Goal: Transaction & Acquisition: Purchase product/service

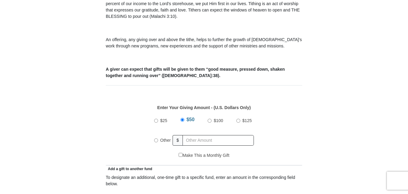
scroll to position [200, 0]
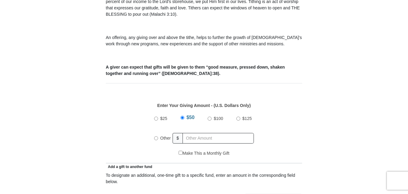
click at [155, 136] on input "Other" at bounding box center [156, 138] width 4 height 4
radio input "true"
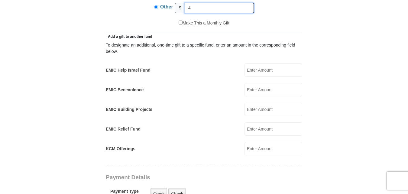
scroll to position [333, 0]
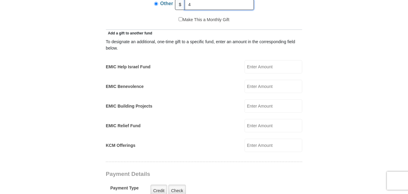
type input "4"
click at [256, 80] on input "EMIC Benevolence" at bounding box center [273, 86] width 58 height 13
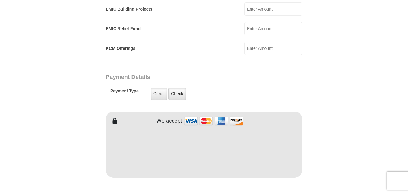
scroll to position [447, 0]
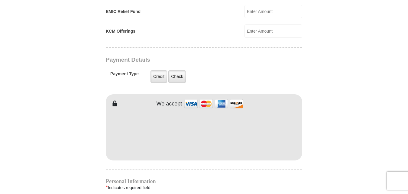
type input "4.00"
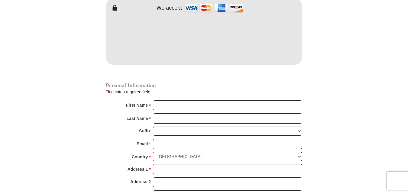
scroll to position [548, 0]
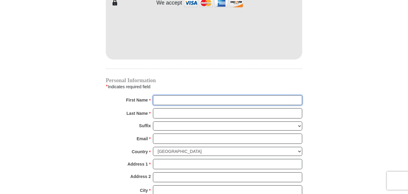
click at [162, 95] on input "First Name *" at bounding box center [227, 100] width 149 height 10
type input "Laura"
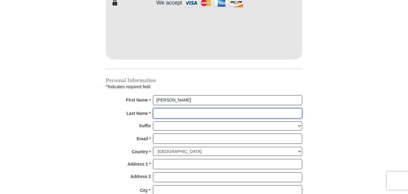
click at [158, 109] on input "Last Name *" at bounding box center [227, 113] width 149 height 10
type input "Turner"
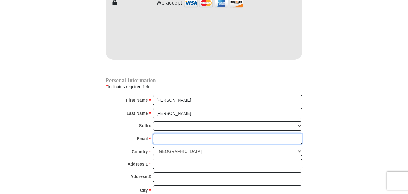
click at [158, 133] on input "Email *" at bounding box center [227, 138] width 149 height 10
type input "Turnerlauren96@gmail.com"
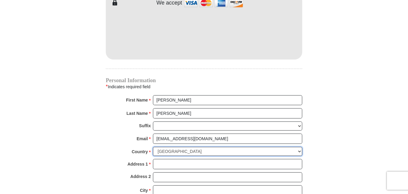
click at [160, 147] on select "United States of America Canada Antigua and Barbuda Argentina Armenia Aruba Aus…" at bounding box center [227, 151] width 149 height 9
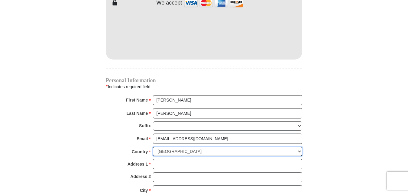
click at [170, 147] on select "United States of America Canada Antigua and Barbuda Argentina Armenia Aruba Aus…" at bounding box center [227, 151] width 149 height 9
select select "US"
click at [153, 147] on select "United States of America Canada Antigua and Barbuda Argentina Armenia Aruba Aus…" at bounding box center [227, 151] width 149 height 9
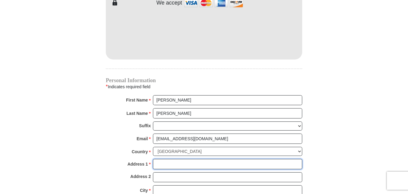
click at [166, 159] on input "Address 1 *" at bounding box center [227, 164] width 149 height 10
type input "9134 Cayman Drive"
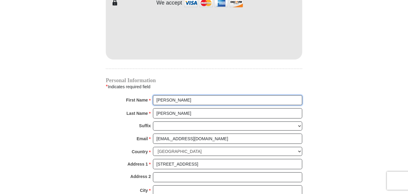
click at [161, 97] on input "Laura" at bounding box center [227, 100] width 149 height 10
click at [166, 95] on input "Laura" at bounding box center [227, 100] width 149 height 10
type input "Lauren"
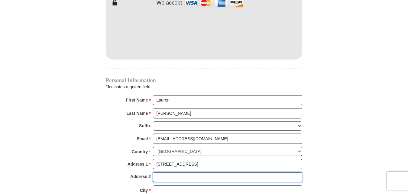
click at [157, 172] on input "Address 2" at bounding box center [227, 177] width 149 height 10
click at [161, 185] on input "City *" at bounding box center [227, 190] width 149 height 10
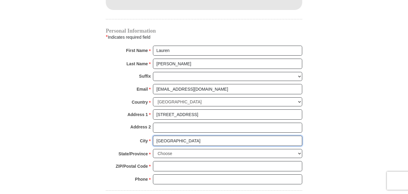
scroll to position [581, 0]
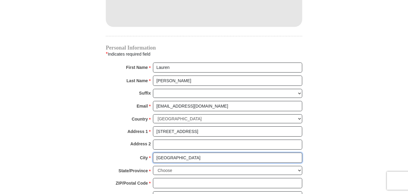
type input "Naples"
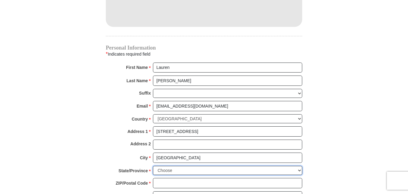
click at [177, 166] on select "Choose Alabama Alaska American Samoa Arizona Arkansas Armed Forces Americas Arm…" at bounding box center [227, 170] width 149 height 9
select select "FL"
click at [153, 166] on select "Choose Alabama Alaska American Samoa Arizona Arkansas Armed Forces Americas Arm…" at bounding box center [227, 170] width 149 height 9
click at [160, 166] on select "Choose Alabama Alaska American Samoa Arizona Arkansas Armed Forces Americas Arm…" at bounding box center [227, 170] width 149 height 9
click at [153, 166] on select "Choose Alabama Alaska American Samoa Arizona Arkansas Armed Forces Americas Arm…" at bounding box center [227, 170] width 149 height 9
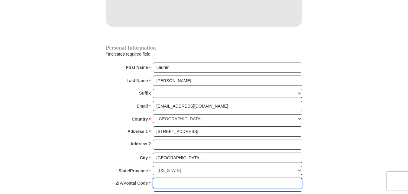
click at [163, 178] on input "ZIP/Postal Code *" at bounding box center [227, 183] width 149 height 10
type input "34114"
click at [165, 192] on input "Phone * *" at bounding box center [227, 196] width 149 height 10
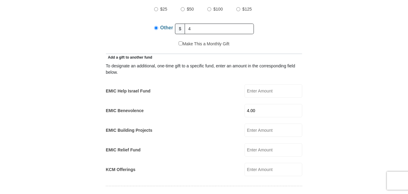
scroll to position [267, 0]
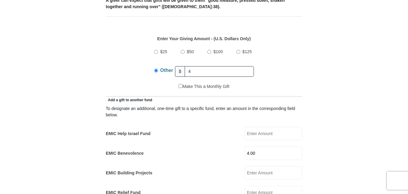
type input "2395722274"
drag, startPoint x: 259, startPoint y: 146, endPoint x: 238, endPoint y: 150, distance: 22.1
click at [238, 150] on div "EMIC Benevolence 4.00 EMIC Benevolence Amount must be a valid number Make This …" at bounding box center [204, 152] width 196 height 13
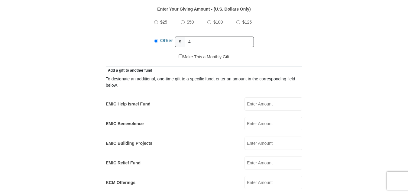
scroll to position [266, 0]
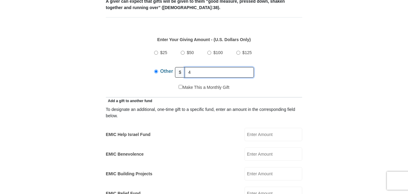
drag, startPoint x: 194, startPoint y: 67, endPoint x: 188, endPoint y: 67, distance: 5.7
click at [188, 67] on input "4" at bounding box center [218, 72] width 69 height 11
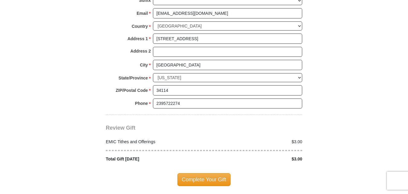
scroll to position [686, 0]
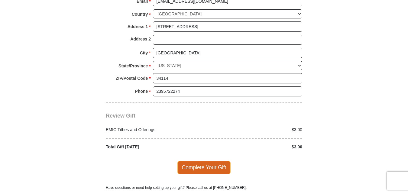
type input "3"
click at [199, 162] on span "Complete Your Gift" at bounding box center [203, 167] width 53 height 13
